Goal: Information Seeking & Learning: Learn about a topic

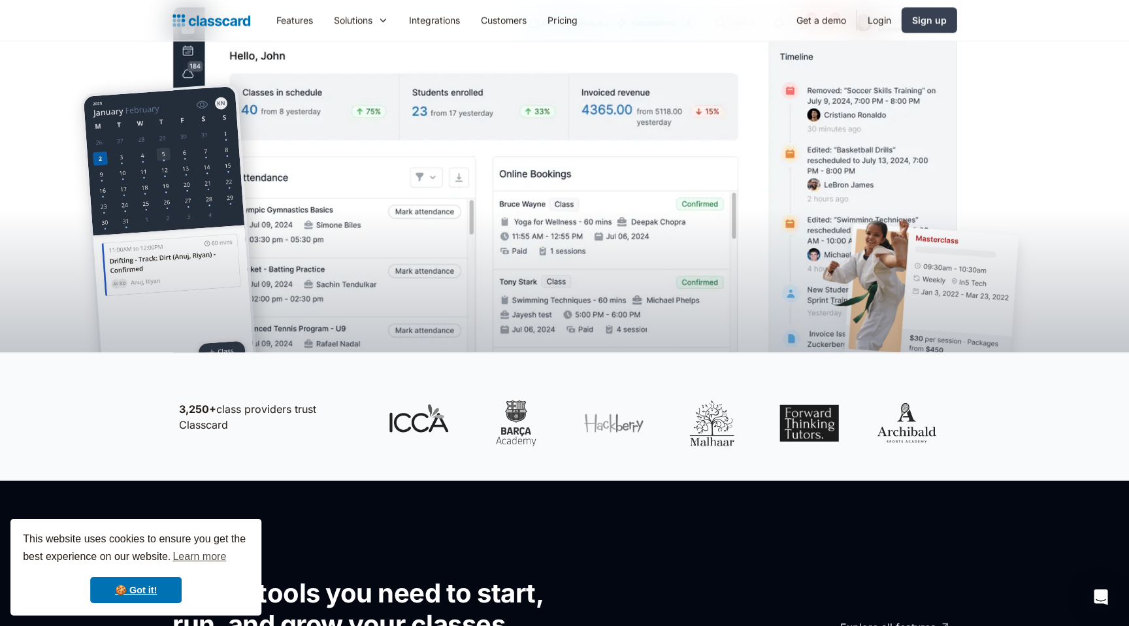
scroll to position [417, 0]
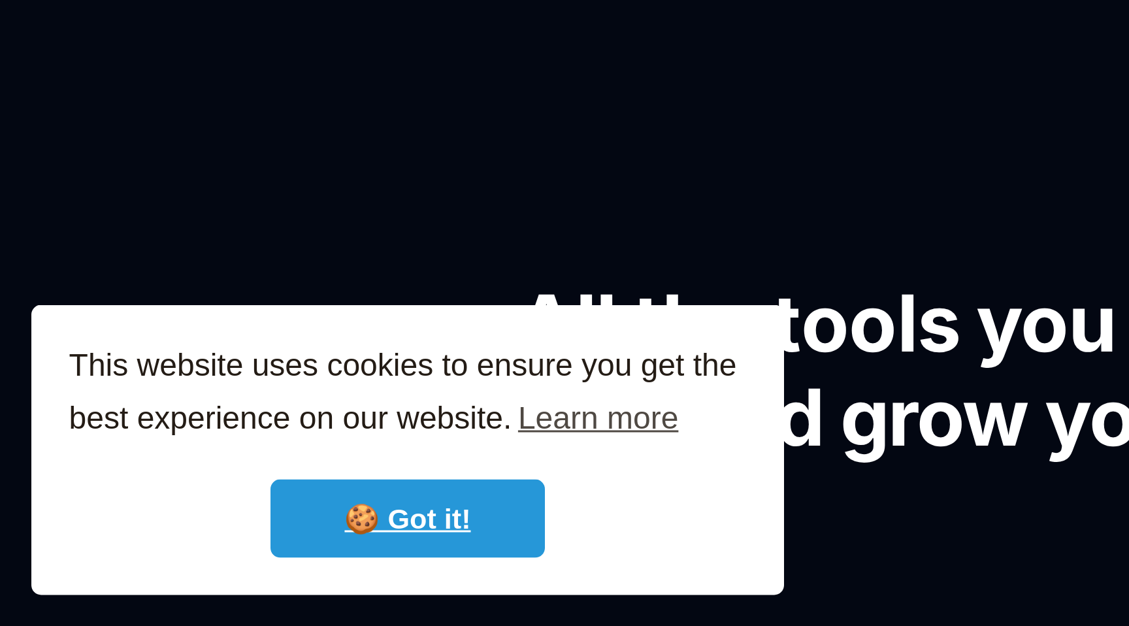
click at [146, 590] on link "🍪 Got it!" at bounding box center [135, 590] width 91 height 26
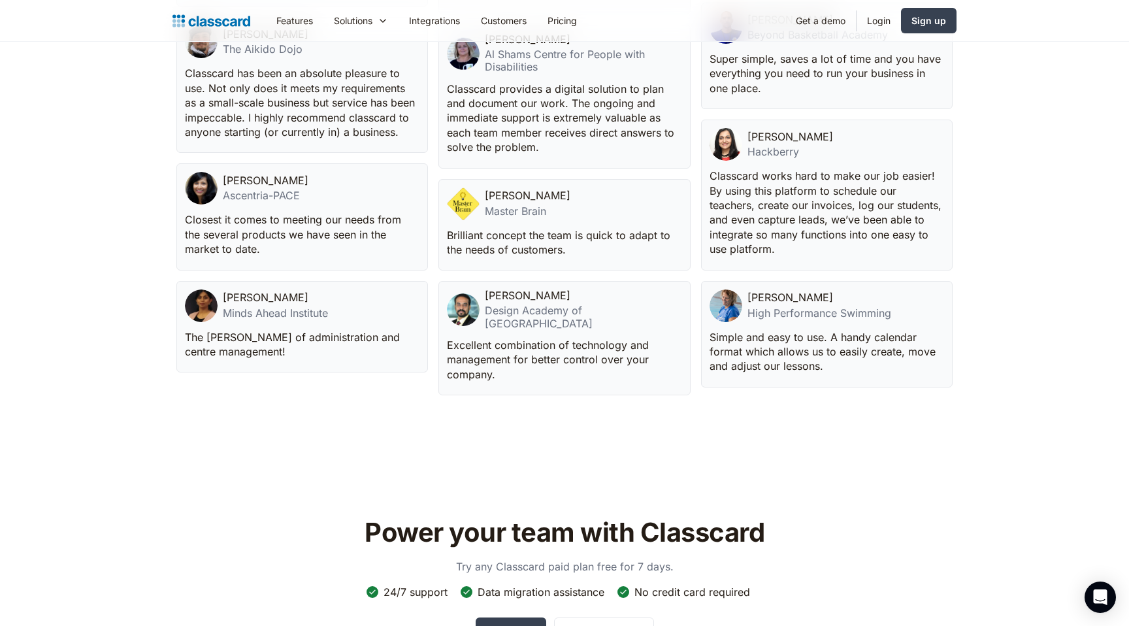
scroll to position [4268, 0]
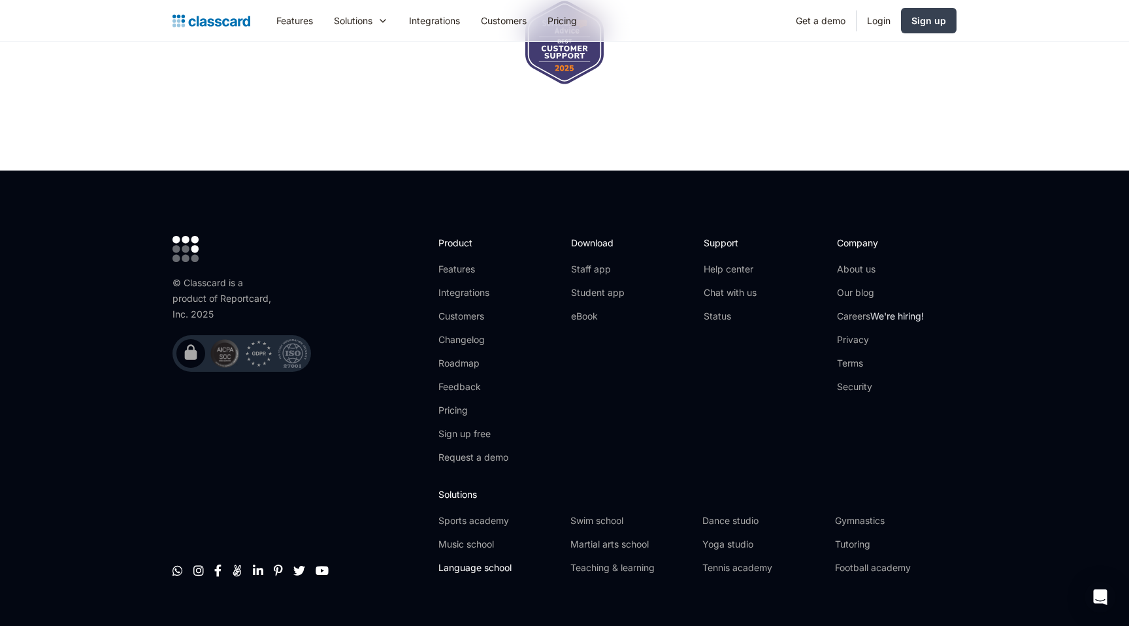
click at [478, 561] on link "Language school" at bounding box center [498, 567] width 121 height 13
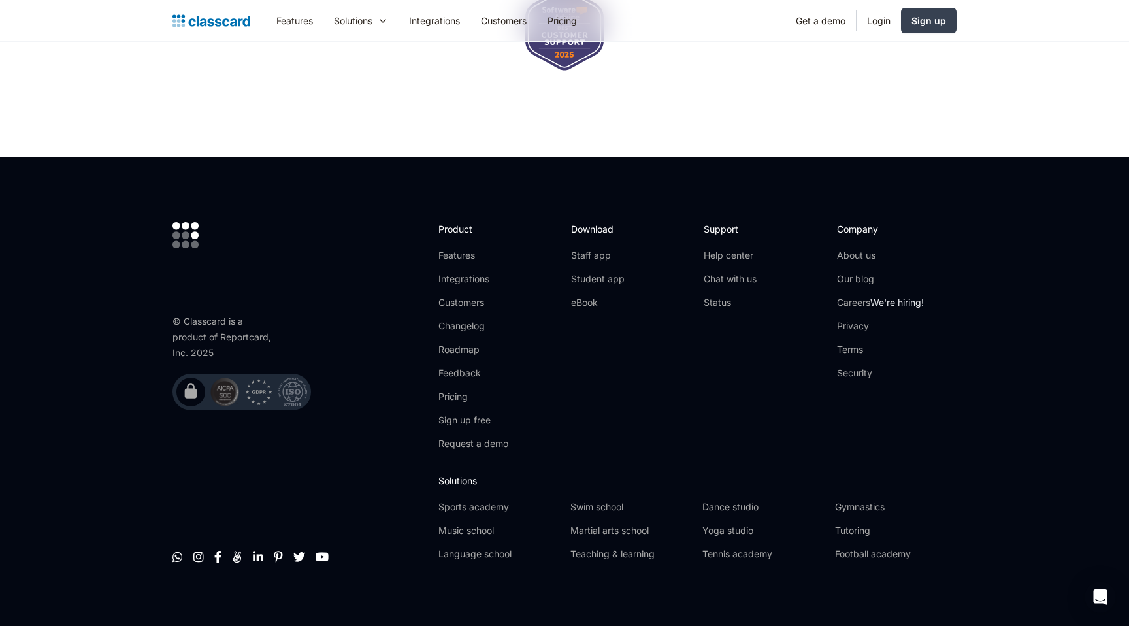
scroll to position [4355, 0]
